Goal: Information Seeking & Learning: Learn about a topic

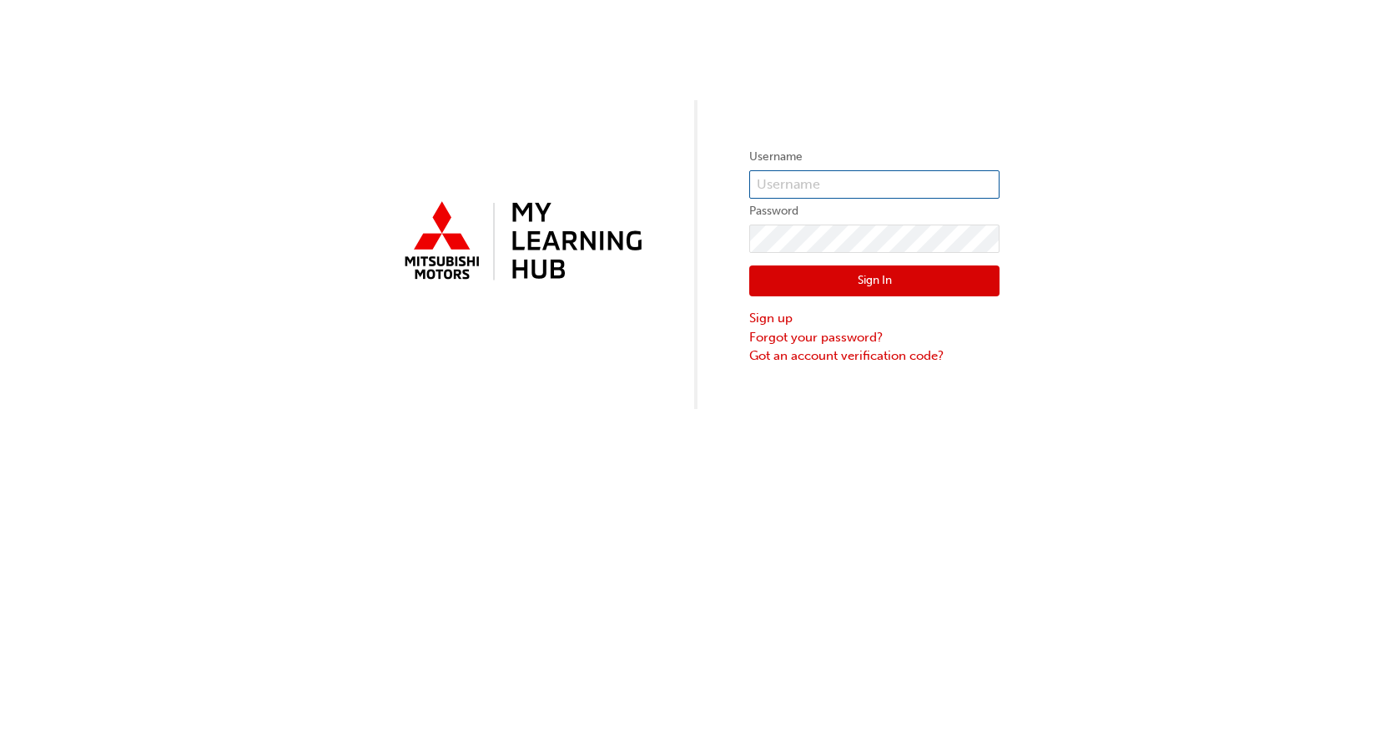
type input "[EMAIL_ADDRESS][DOMAIN_NAME]"
click at [849, 272] on button "Sign In" at bounding box center [874, 281] width 250 height 32
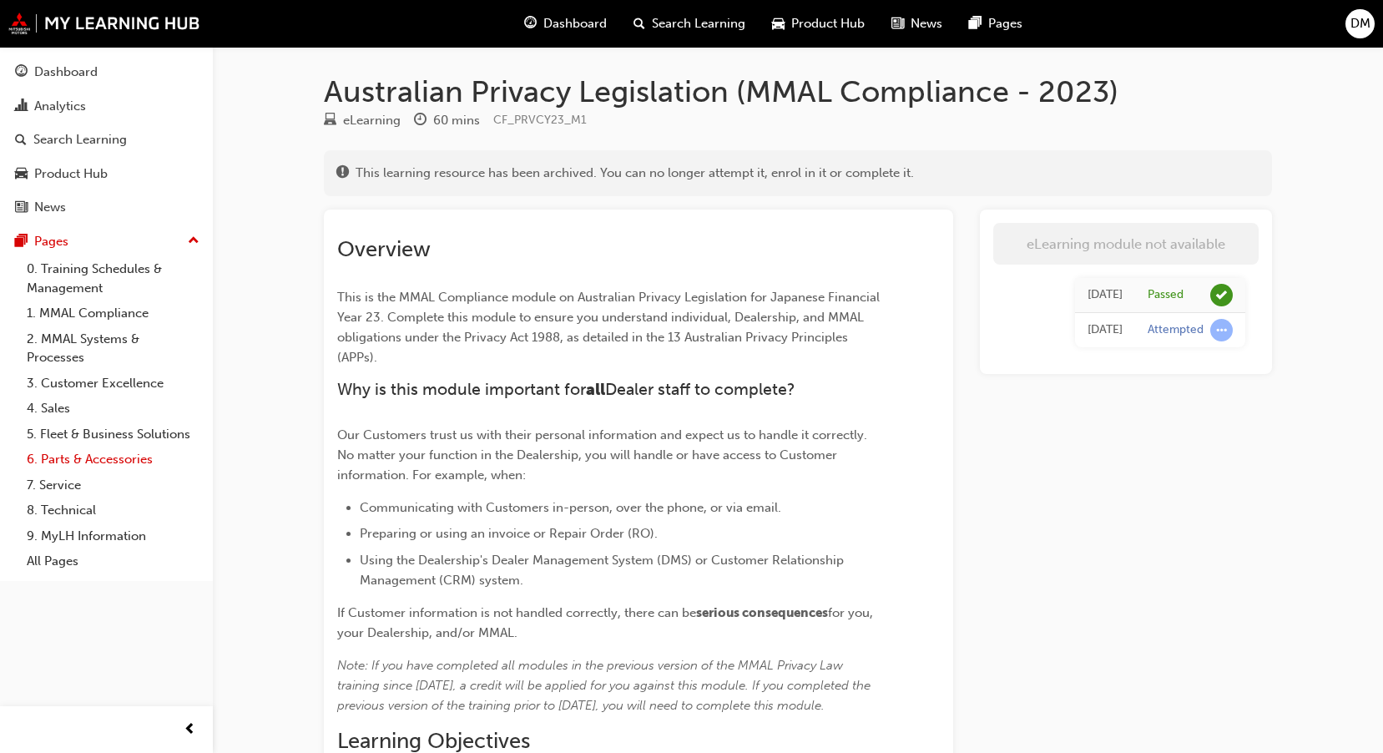
click at [94, 461] on link "6. Parts & Accessories" at bounding box center [113, 459] width 186 height 26
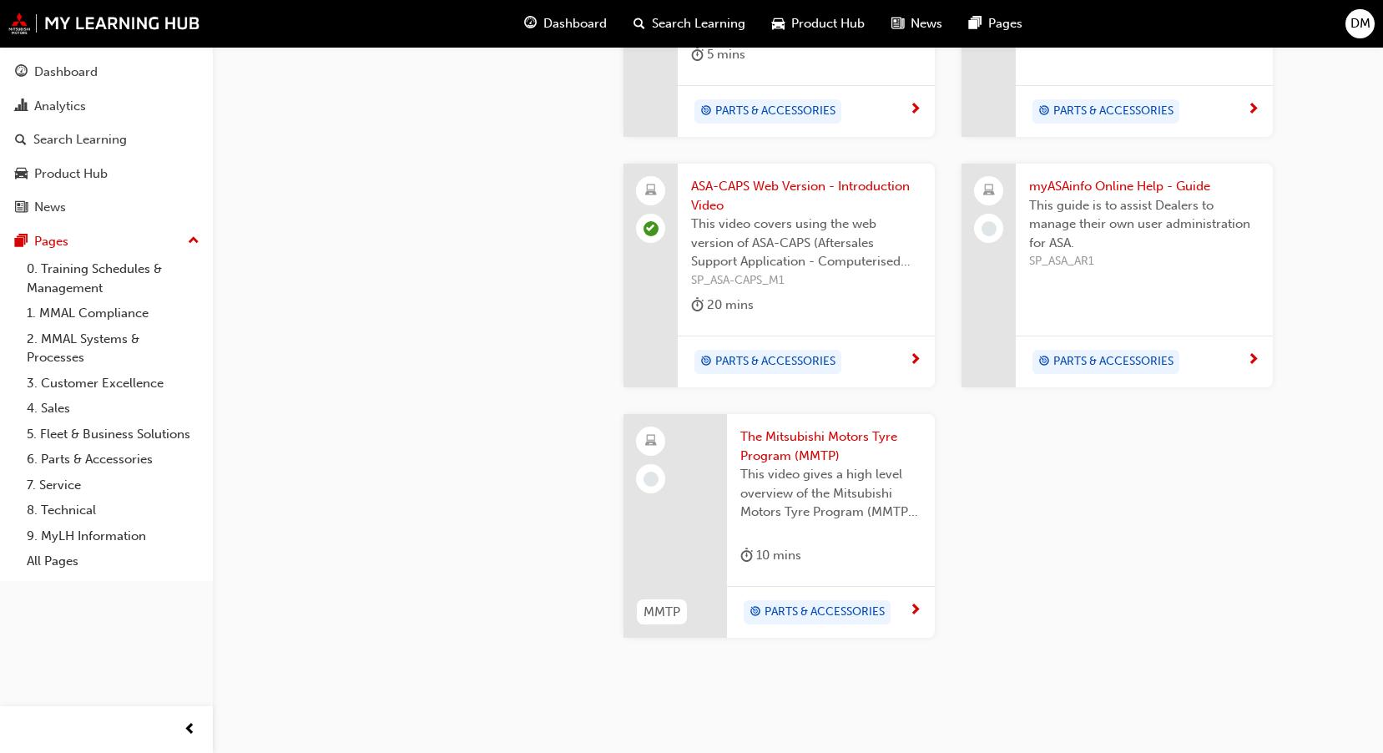
scroll to position [1627, 0]
